Goal: Information Seeking & Learning: Understand process/instructions

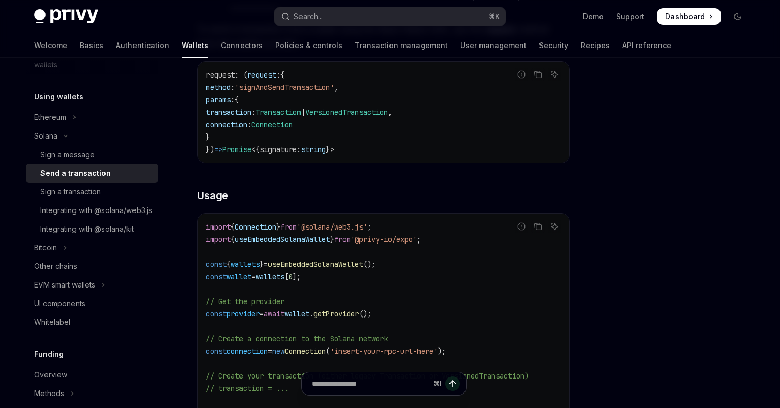
scroll to position [185, 0]
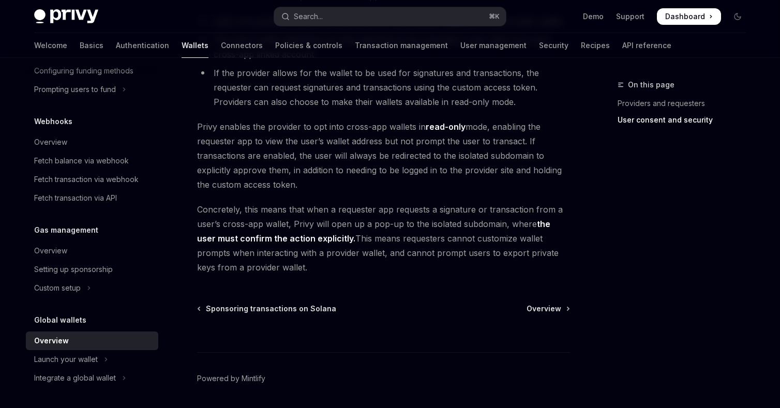
scroll to position [884, 0]
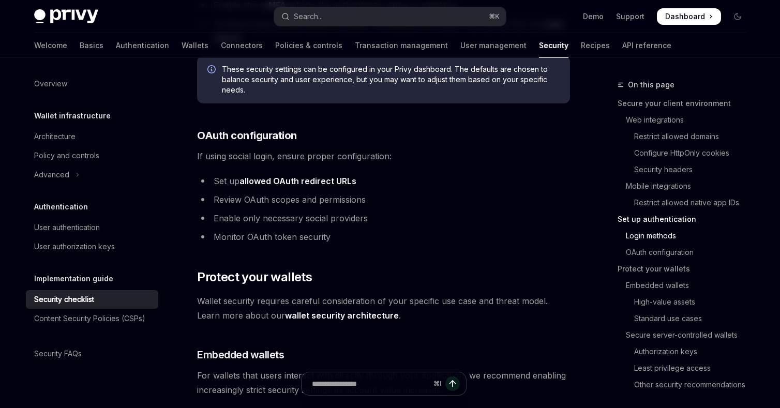
scroll to position [1080, 0]
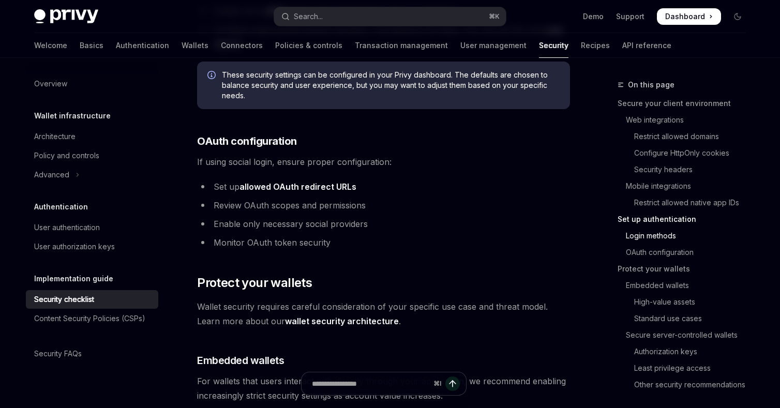
click at [338, 181] on link "allowed OAuth redirect URLs" at bounding box center [297, 186] width 117 height 11
type textarea "*"
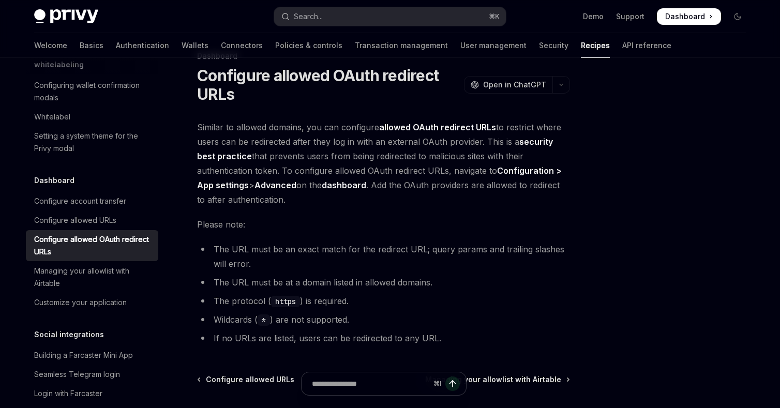
scroll to position [39, 0]
